Goal: Navigation & Orientation: Find specific page/section

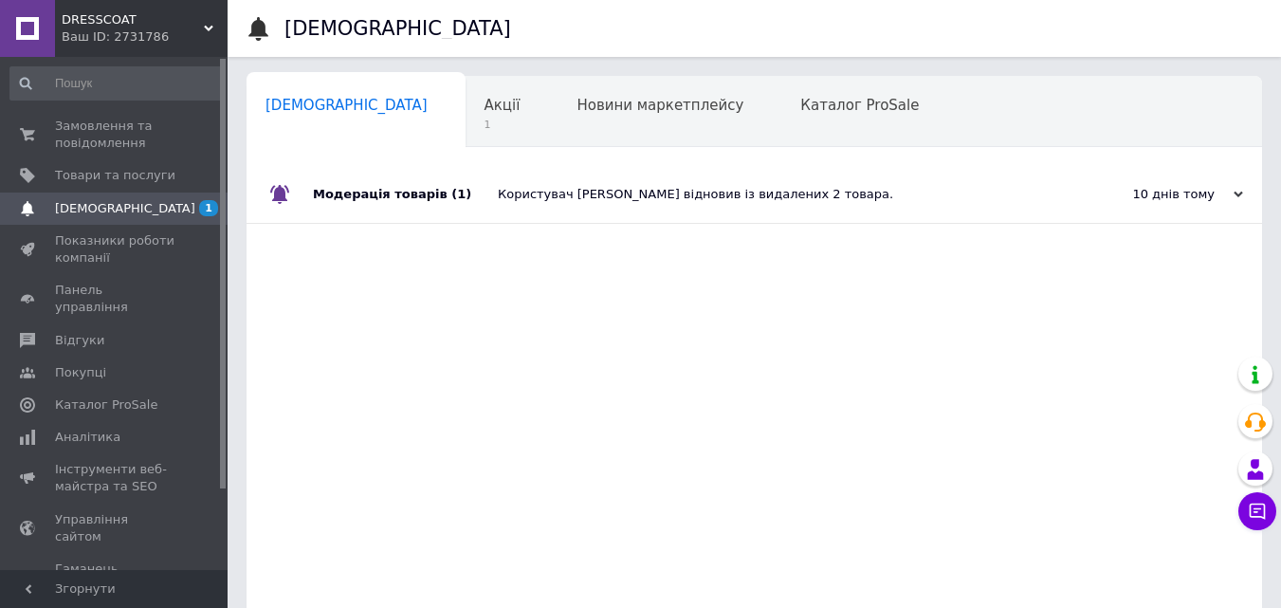
click at [341, 187] on div "Модерація товарів (1)" at bounding box center [405, 194] width 185 height 57
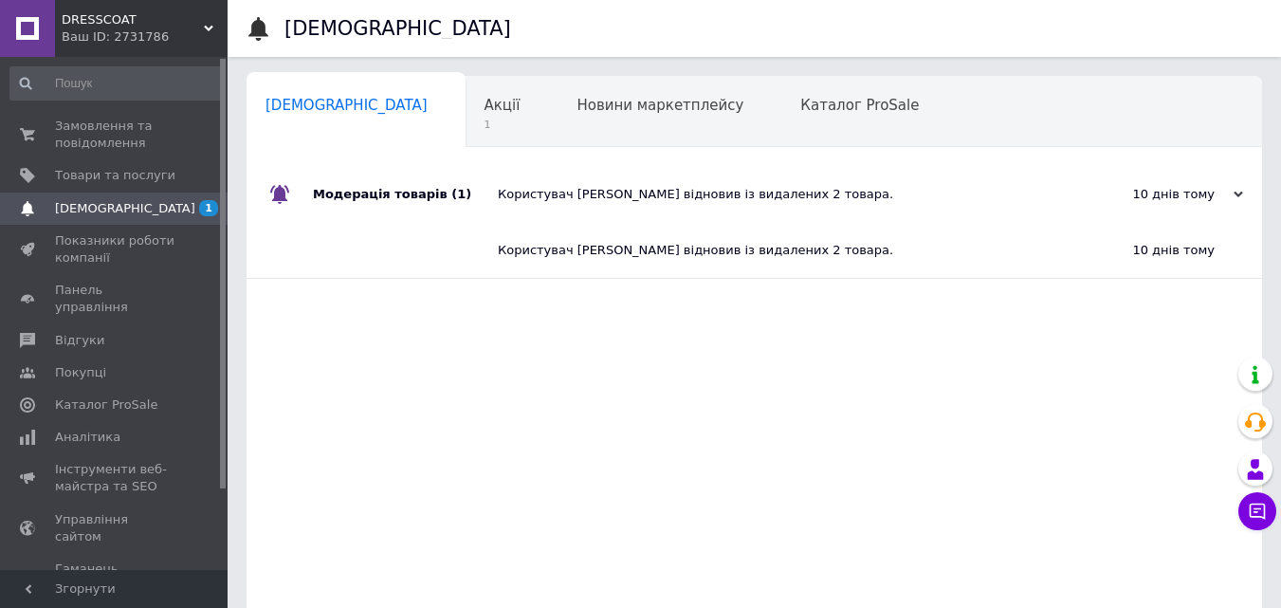
click at [484, 102] on span "Акції" at bounding box center [502, 105] width 36 height 17
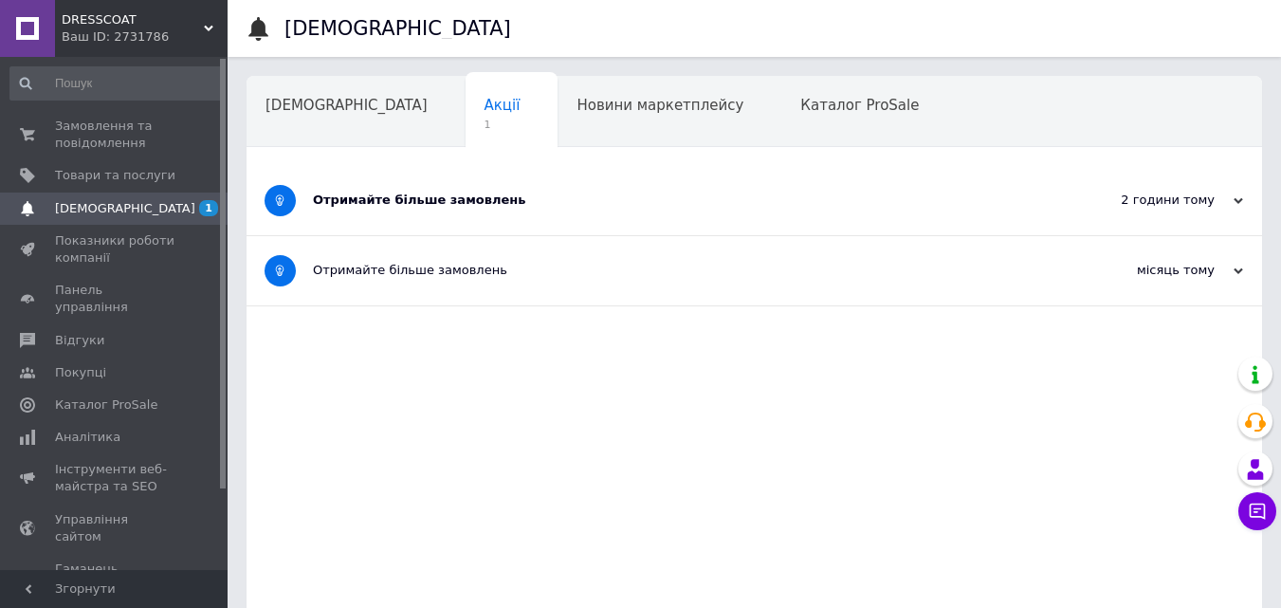
click at [451, 204] on div "Отримайте більше замовлень" at bounding box center [683, 199] width 740 height 17
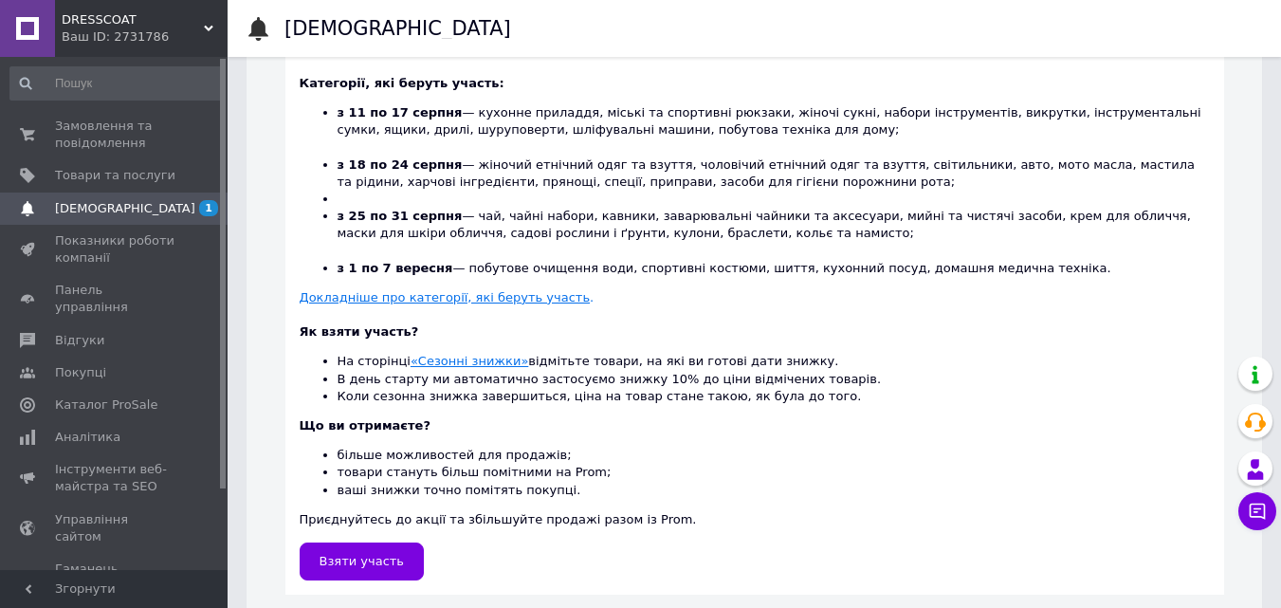
scroll to position [432, 0]
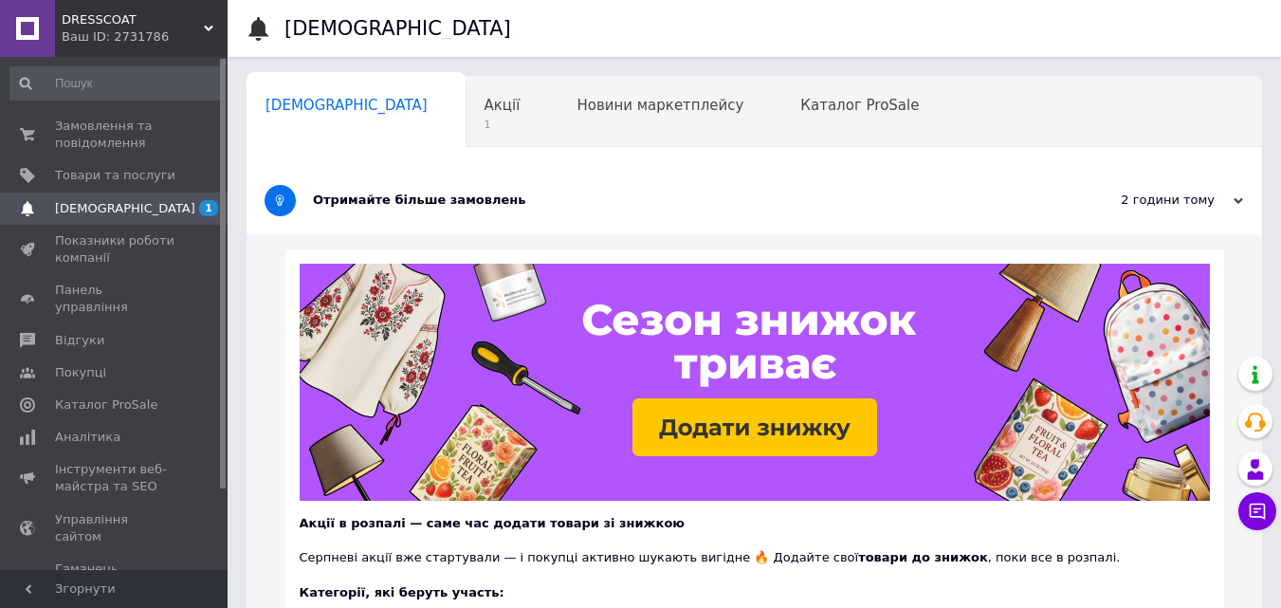
click at [92, 25] on span "DRESSCOAT" at bounding box center [133, 19] width 142 height 17
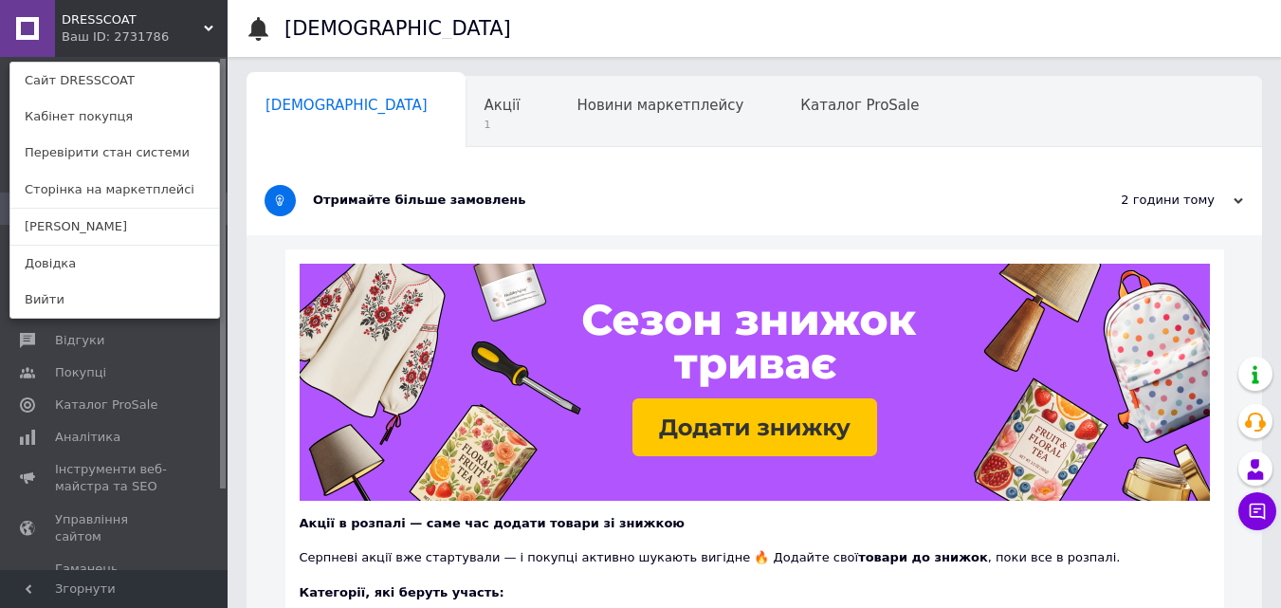
click at [93, 78] on link "Сайт DRESSCOAT" at bounding box center [114, 81] width 209 height 36
